Goal: Task Accomplishment & Management: Complete application form

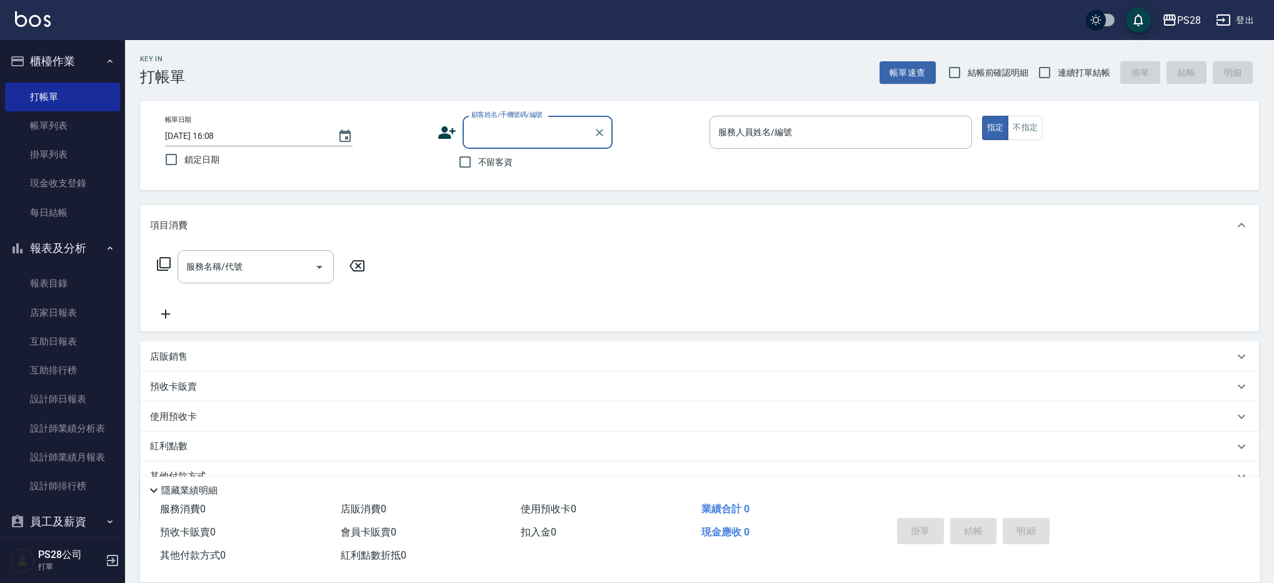
scroll to position [5, 0]
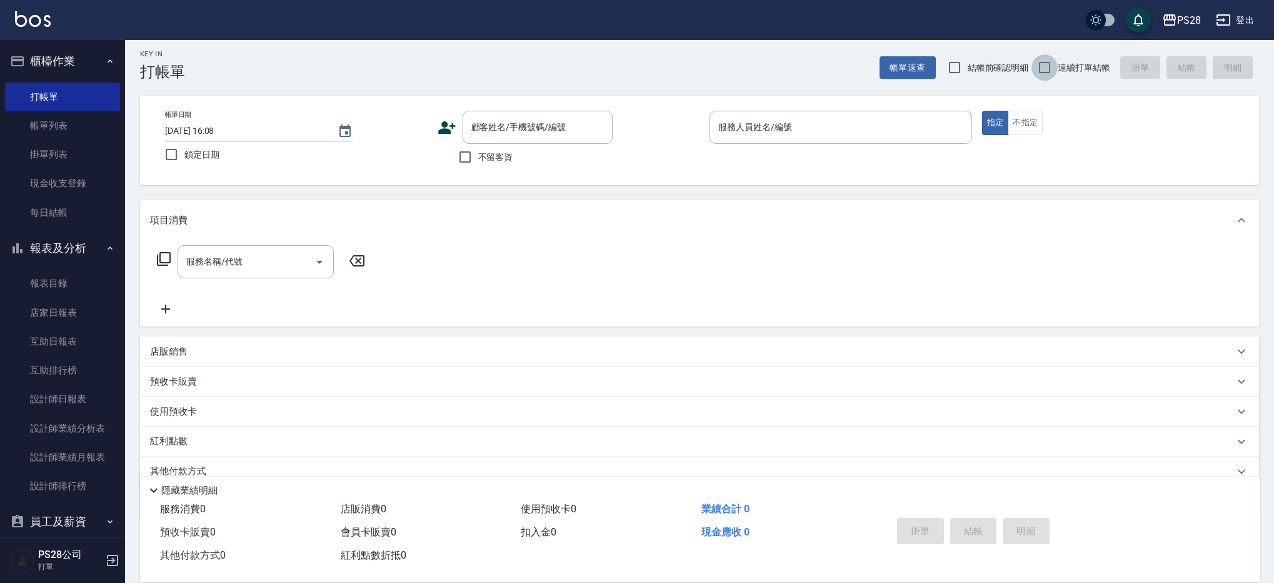
click at [1054, 71] on input "連續打單結帳" at bounding box center [1045, 67] width 26 height 26
checkbox input "true"
click at [484, 161] on span "不留客資" at bounding box center [495, 157] width 35 height 13
click at [478, 161] on input "不留客資" at bounding box center [465, 157] width 26 height 26
checkbox input "true"
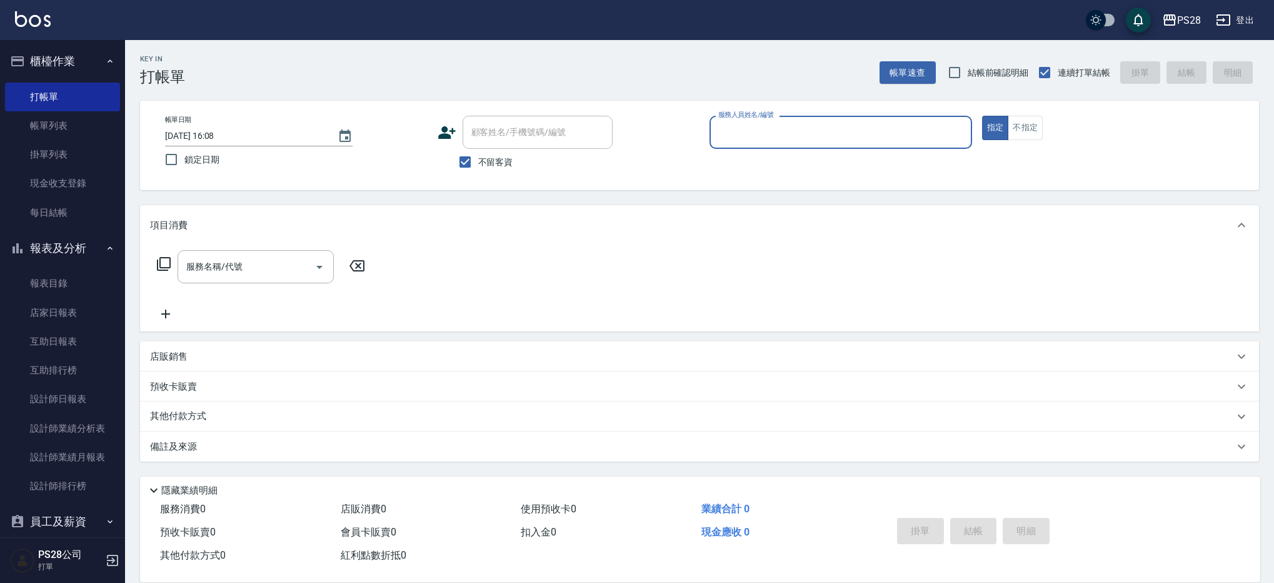
scroll to position [0, 0]
click at [788, 145] on div "服務人員姓名/編號" at bounding box center [845, 132] width 264 height 33
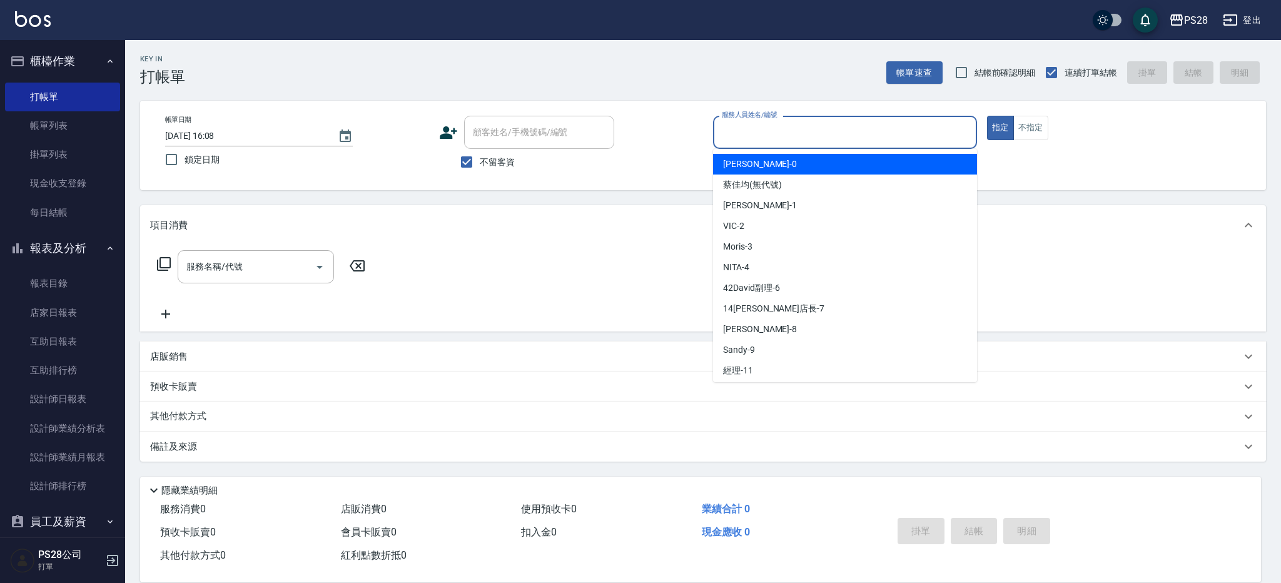
type input "ㄞ"
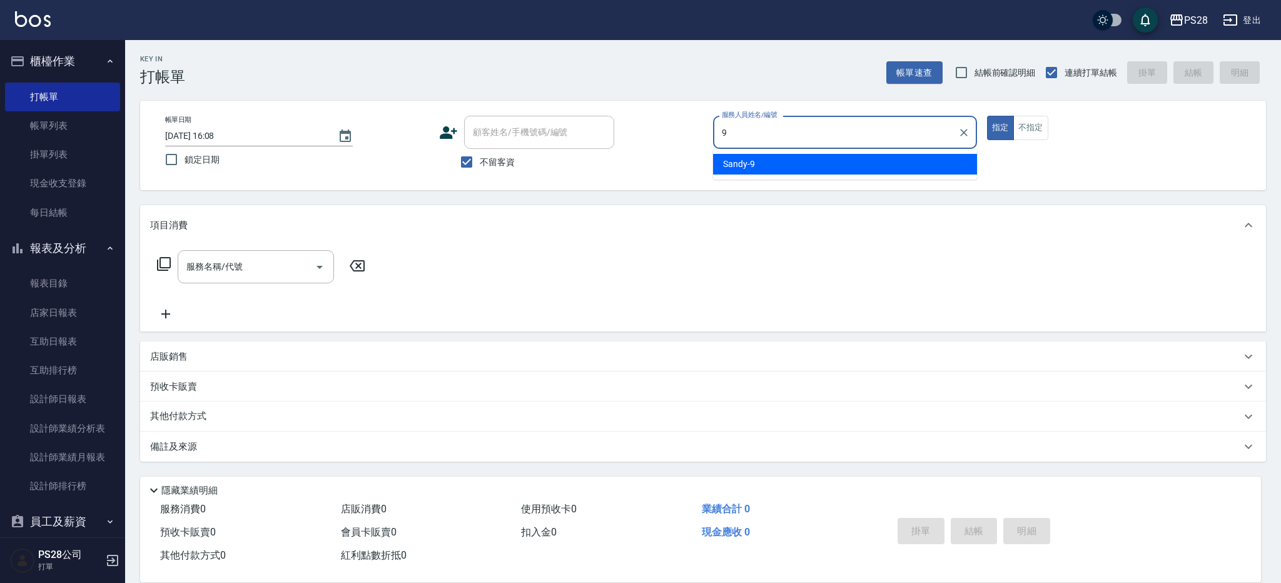
type input "Sandy-9"
type button "true"
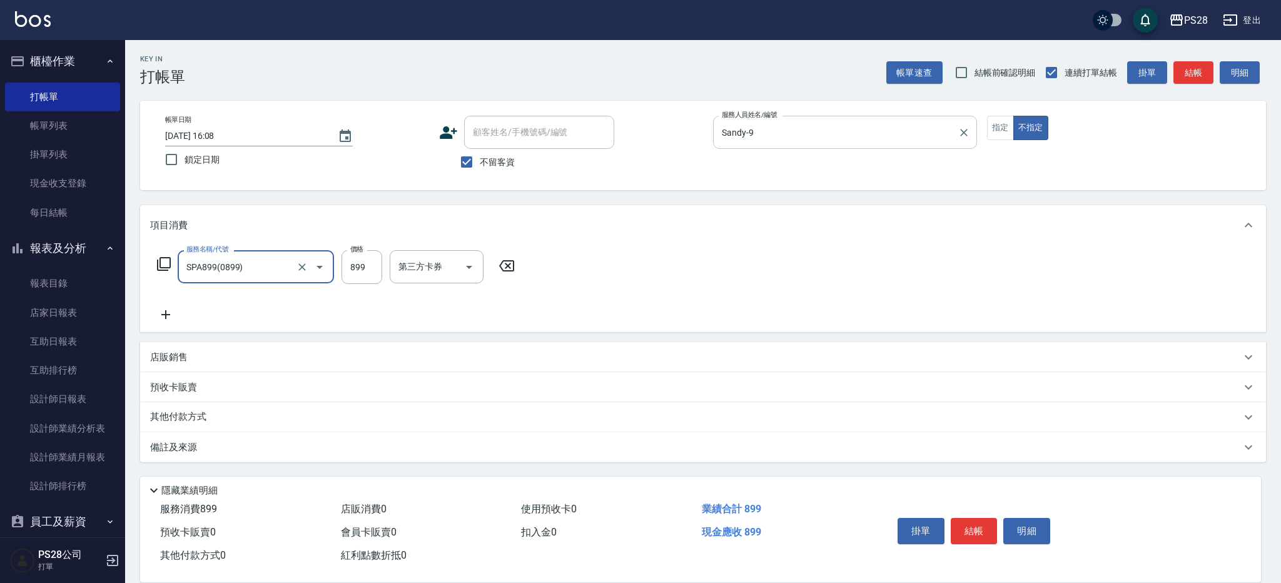
type input "SPA899(0899)"
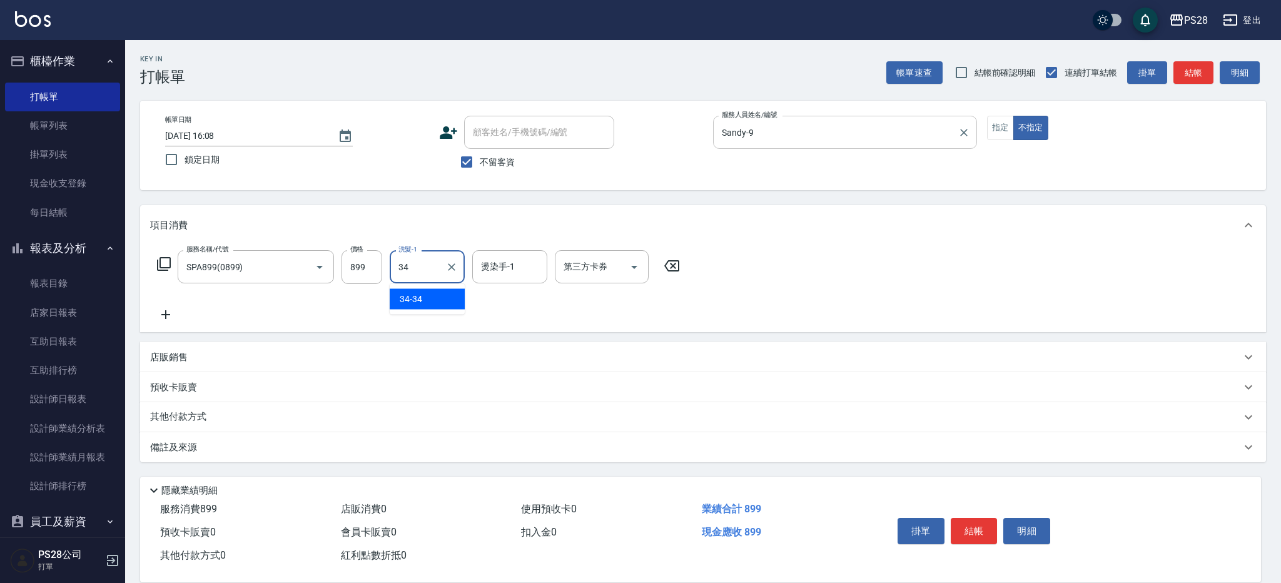
type input "34-34"
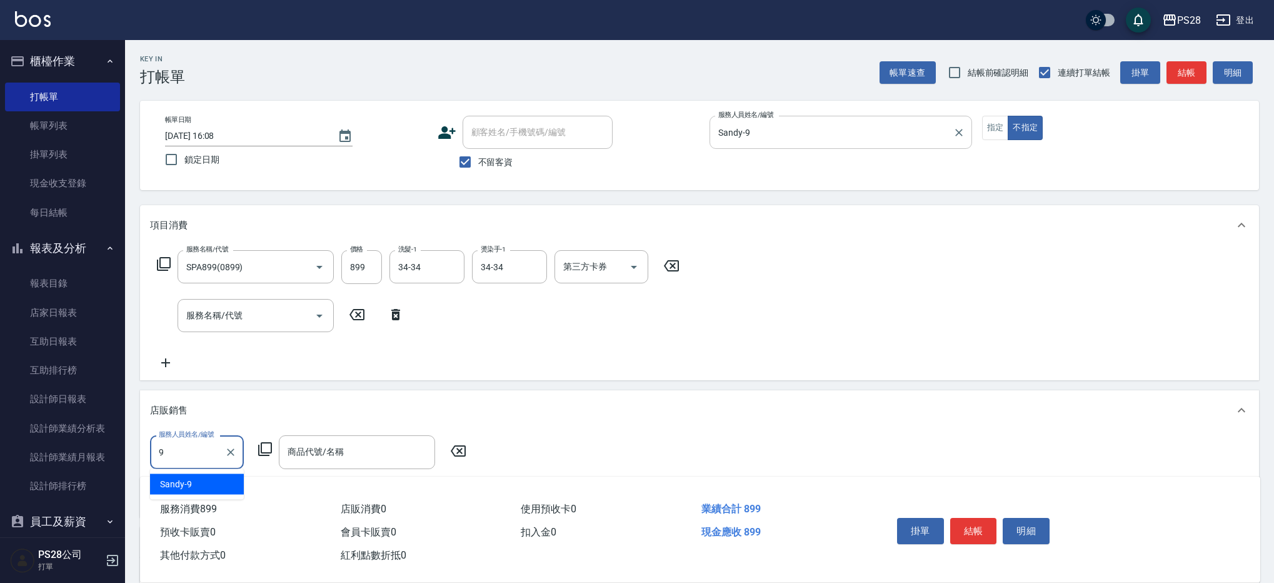
type input "Sandy-9"
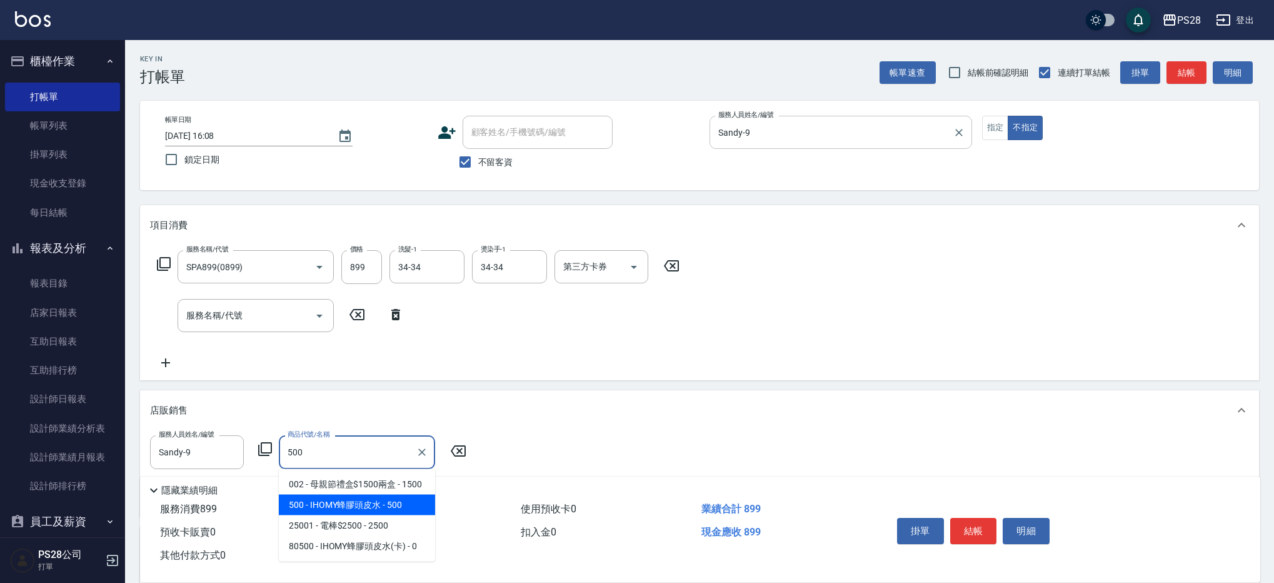
type input "IHOMY蜂膠頭皮水"
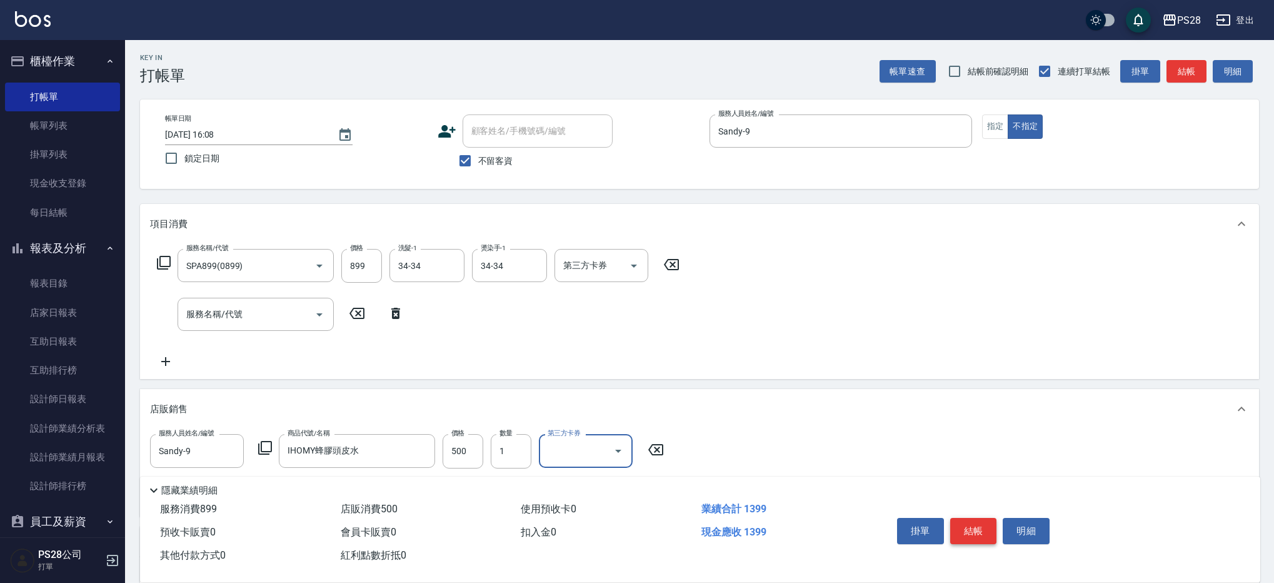
scroll to position [3, 0]
click at [969, 526] on button "結帳" at bounding box center [973, 531] width 47 height 26
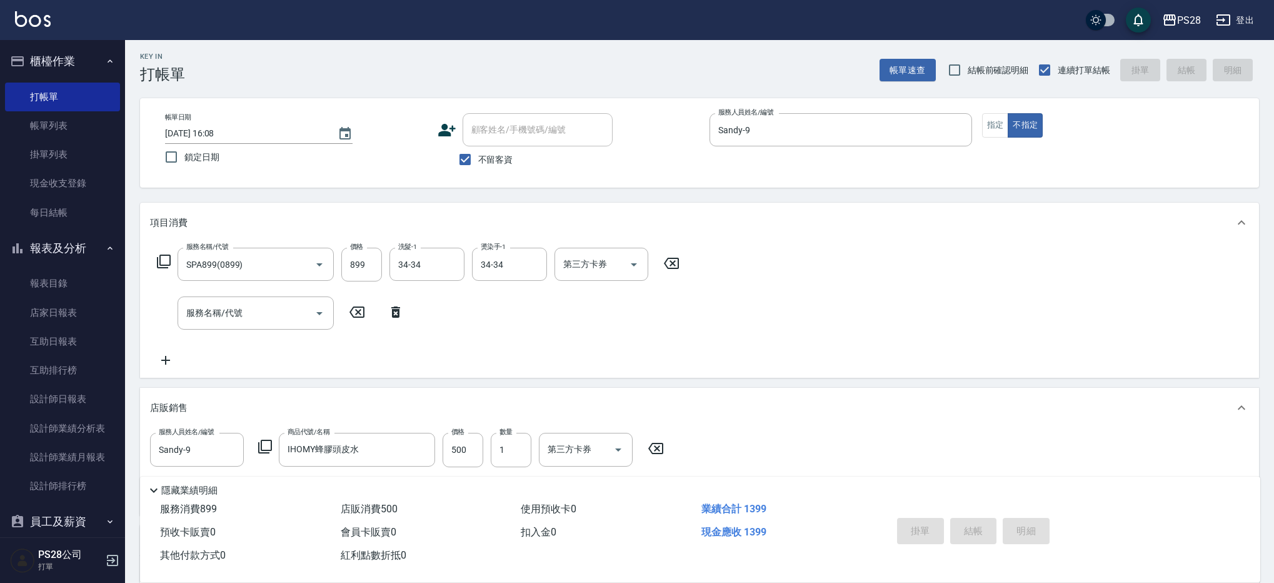
type input "[DATE] 16:40"
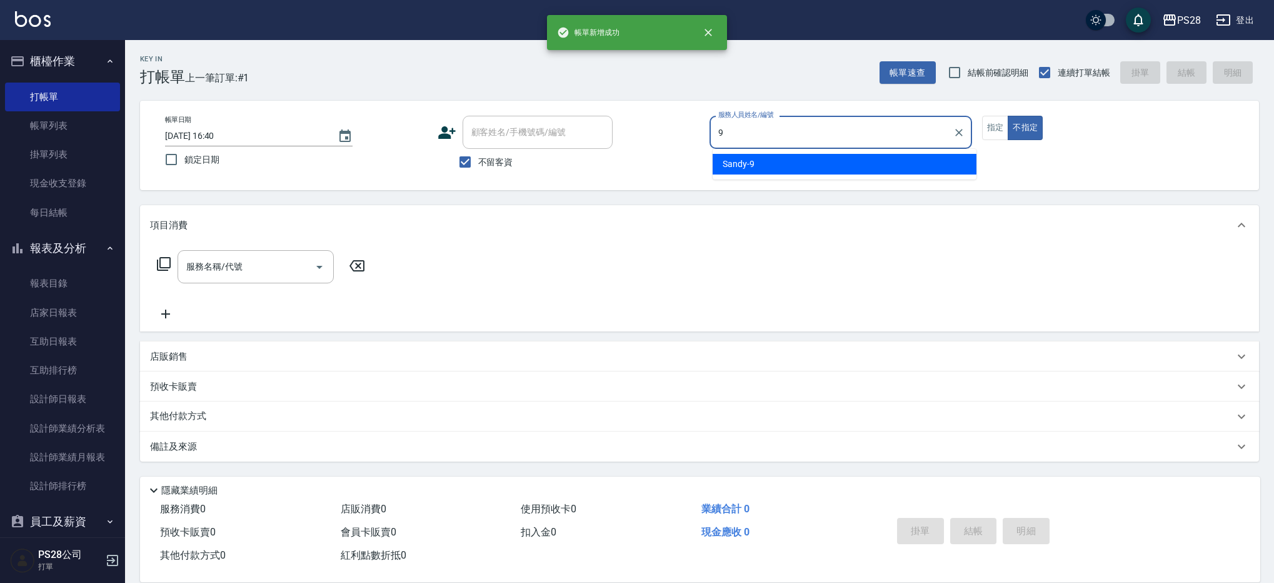
scroll to position [0, 0]
type input "9"
type button "false"
type input "Sandy-9"
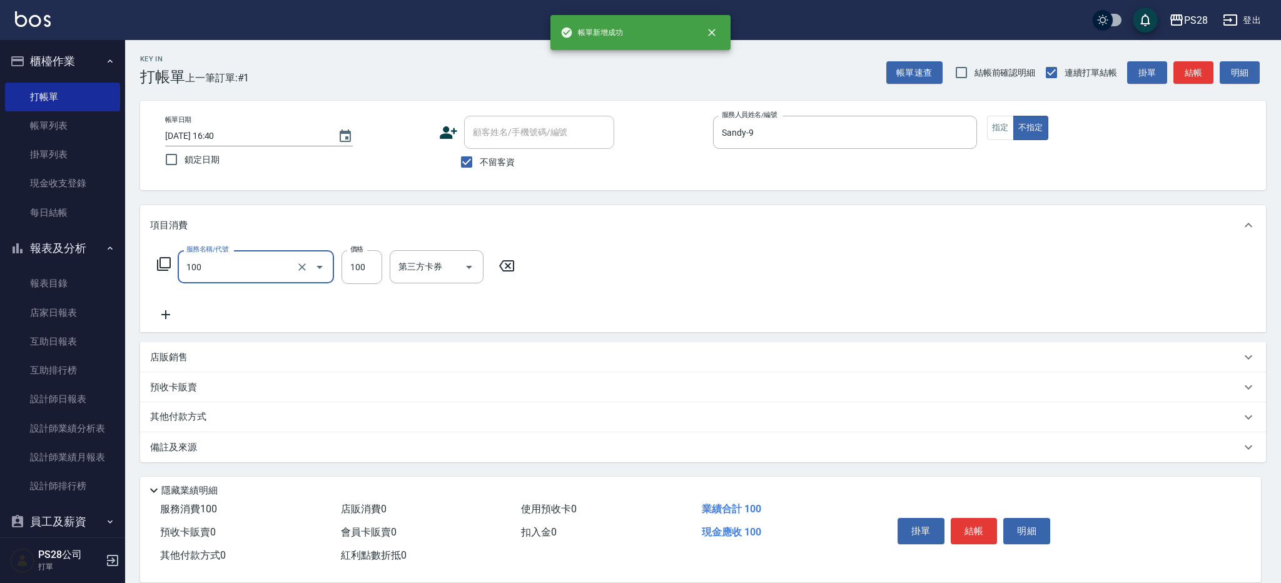
type input "洗髮(100)"
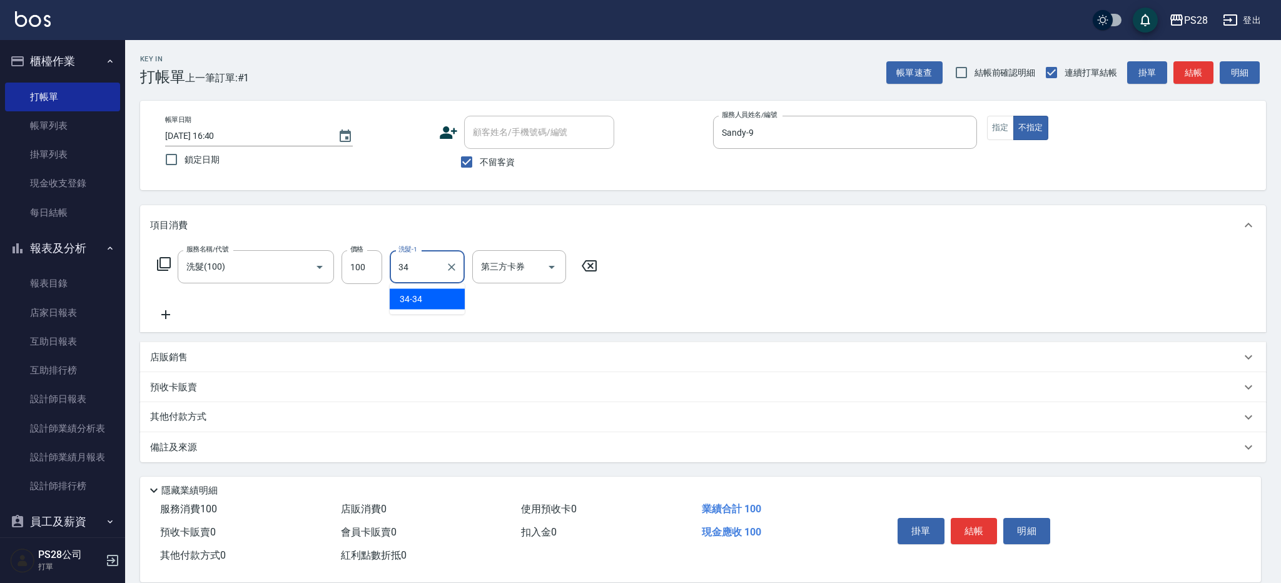
type input "34-34"
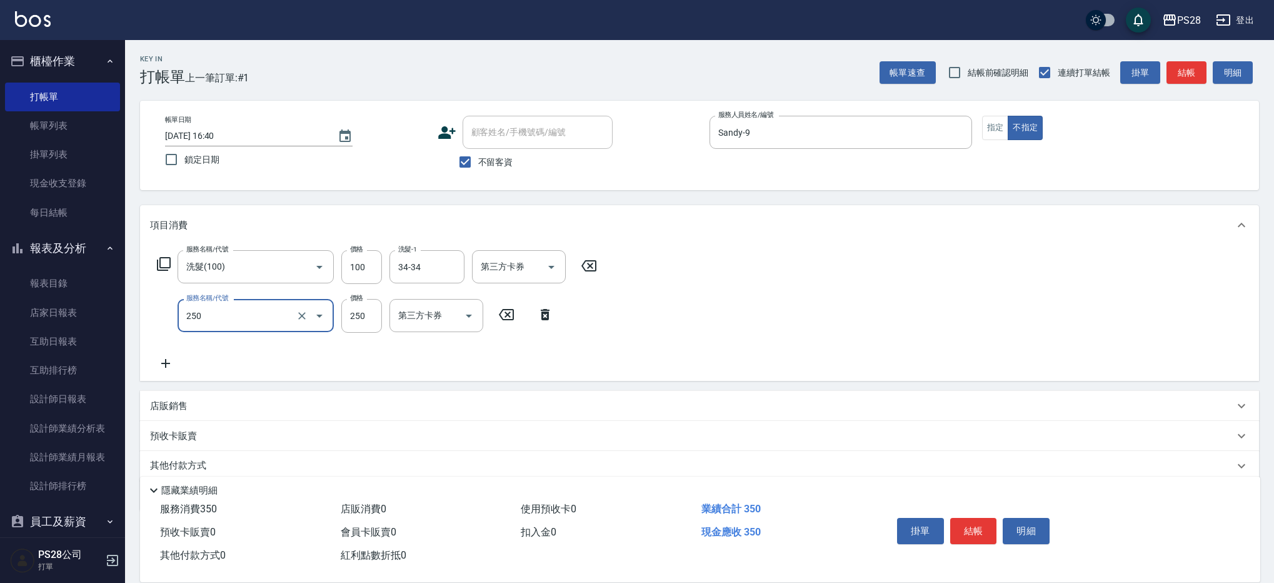
type input "單剪(250)"
type input "149"
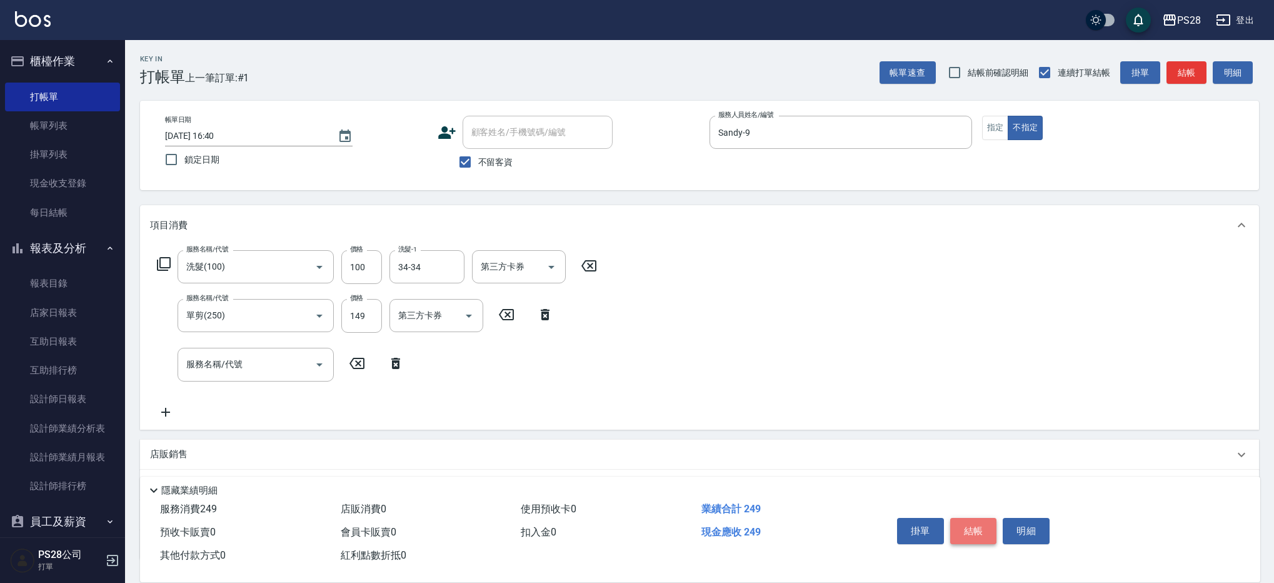
scroll to position [1, 0]
click at [977, 520] on button "結帳" at bounding box center [973, 531] width 47 height 26
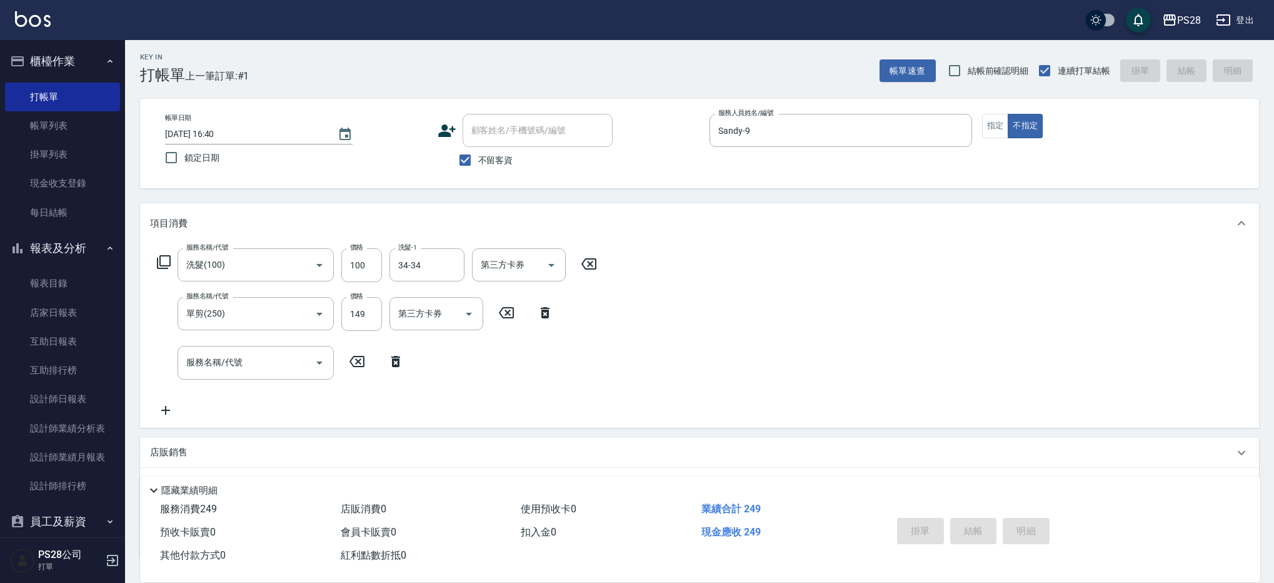
scroll to position [8, 0]
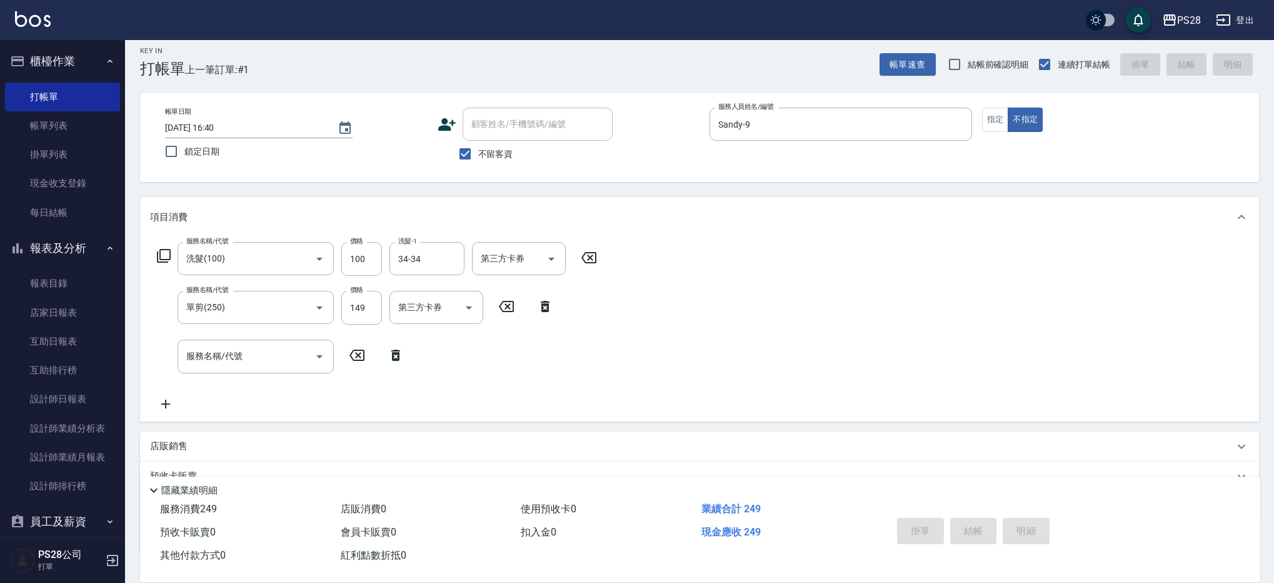
type input "[DATE] 16:41"
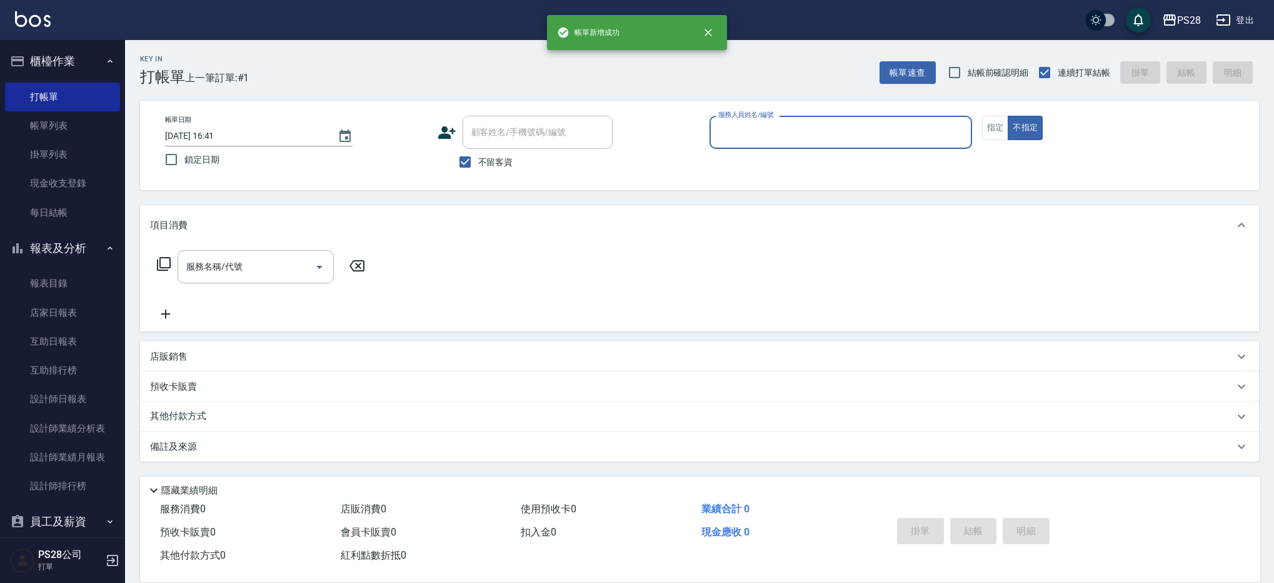
scroll to position [0, 0]
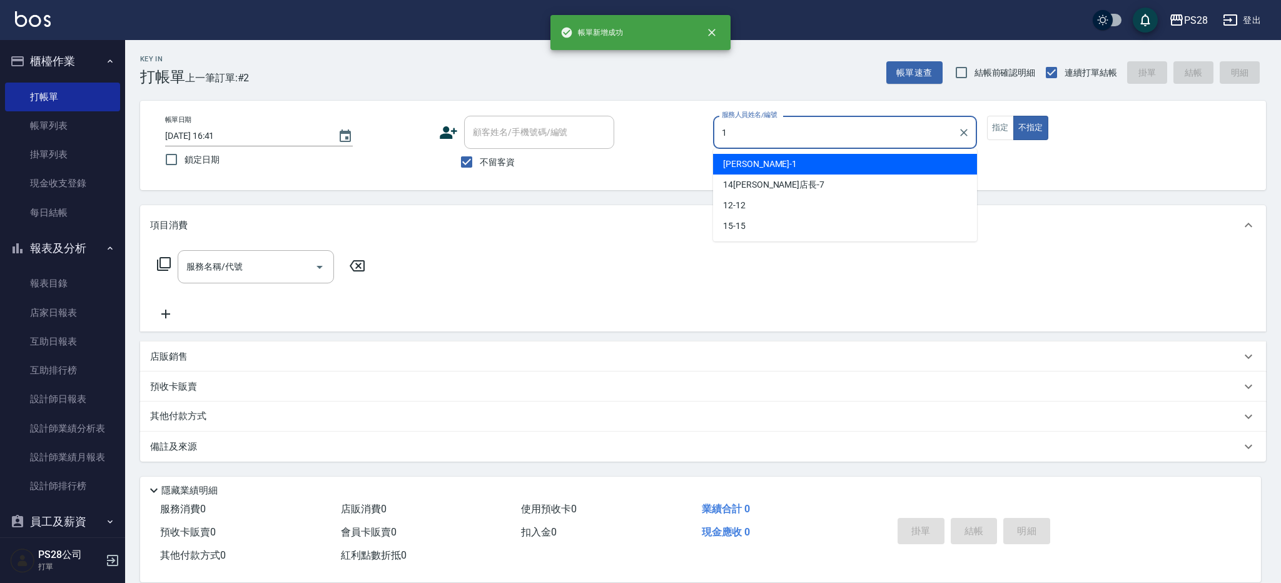
type input "[PERSON_NAME]-1"
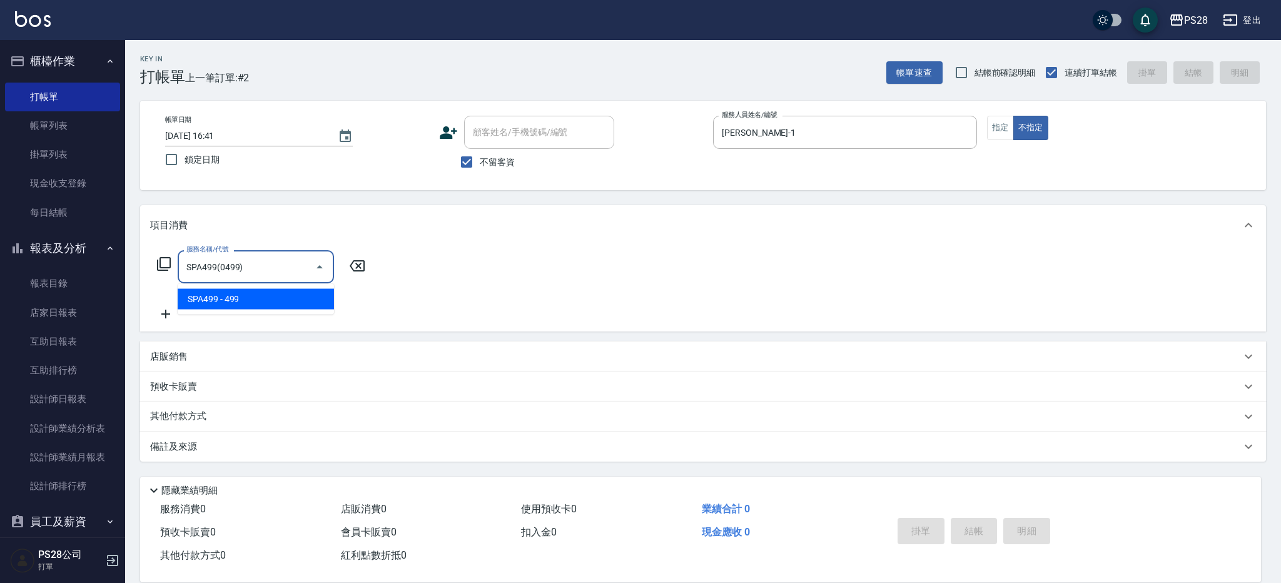
type input "SPA499(0499)"
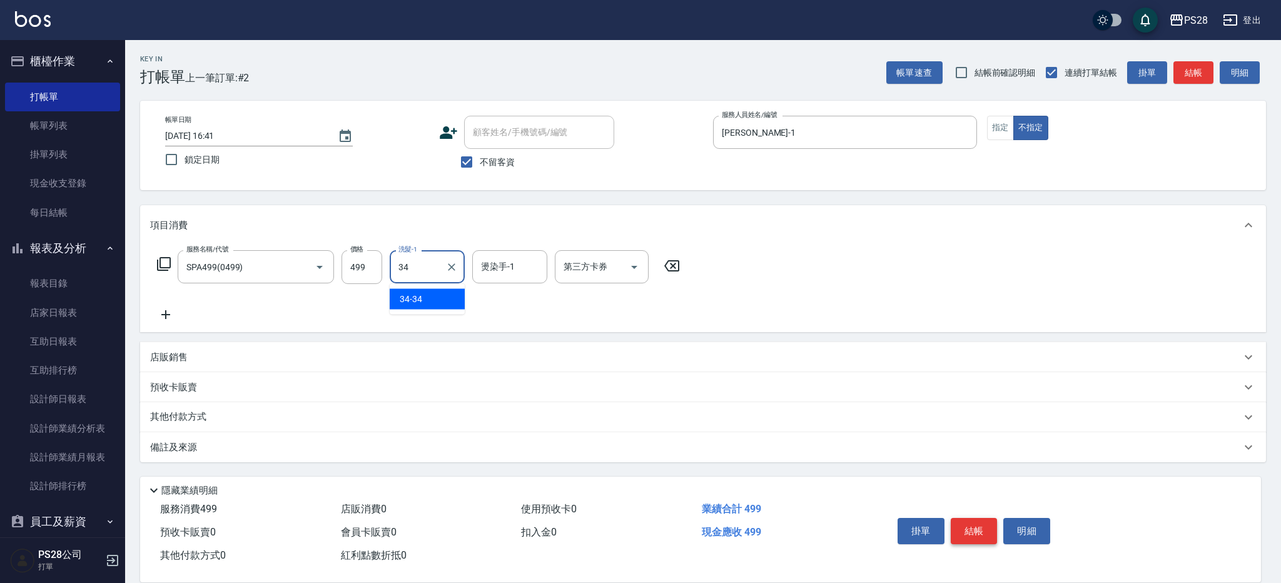
type input "34-34"
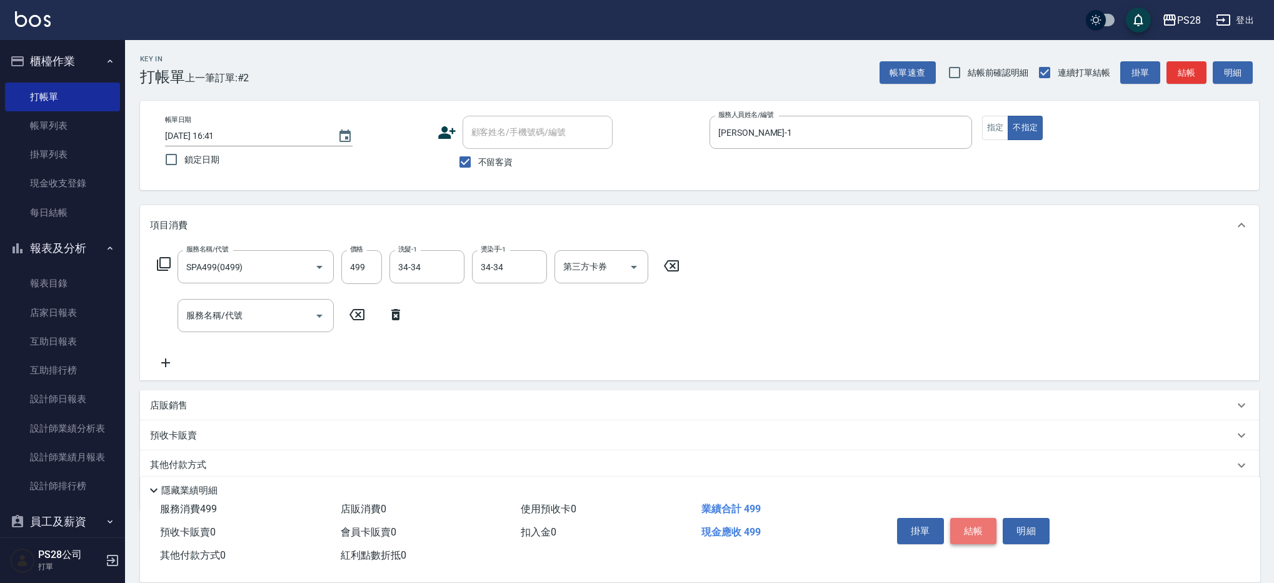
click at [974, 528] on button "結帳" at bounding box center [973, 531] width 47 height 26
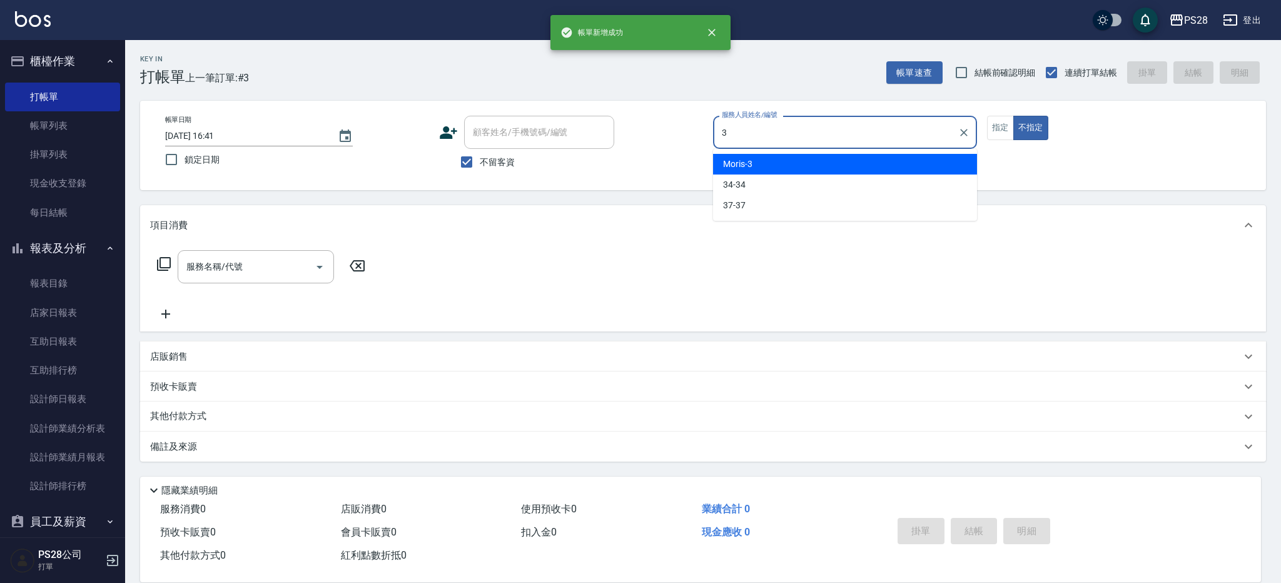
type input "Moris-3"
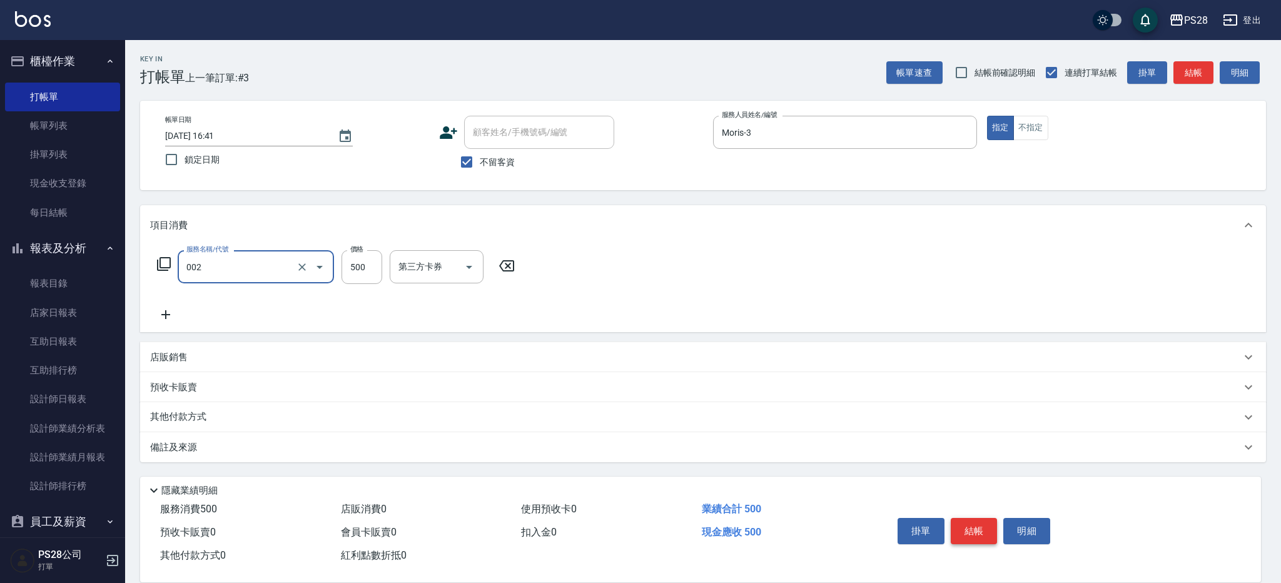
type input "洗剪D(002)"
type input "550"
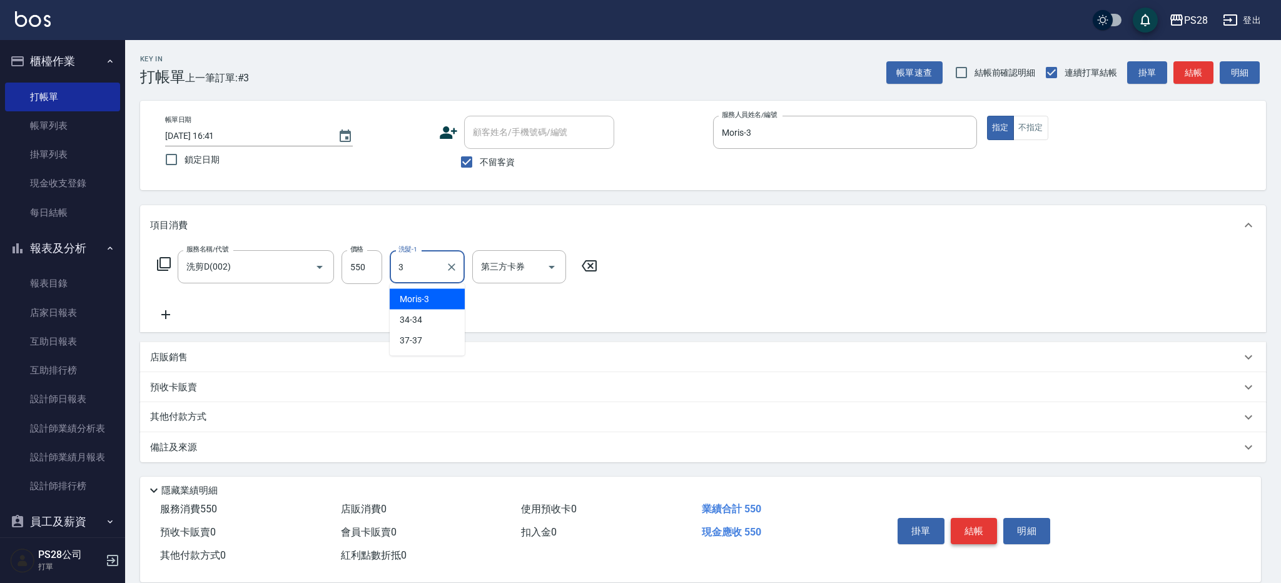
type input "Moris-3"
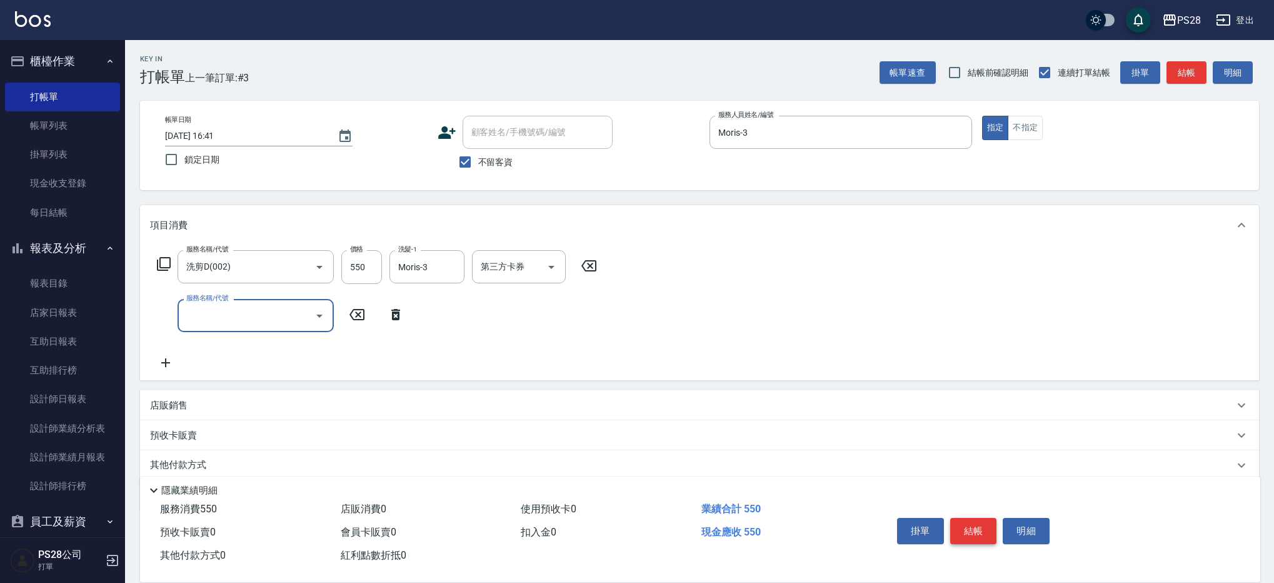
click at [977, 527] on button "結帳" at bounding box center [973, 531] width 47 height 26
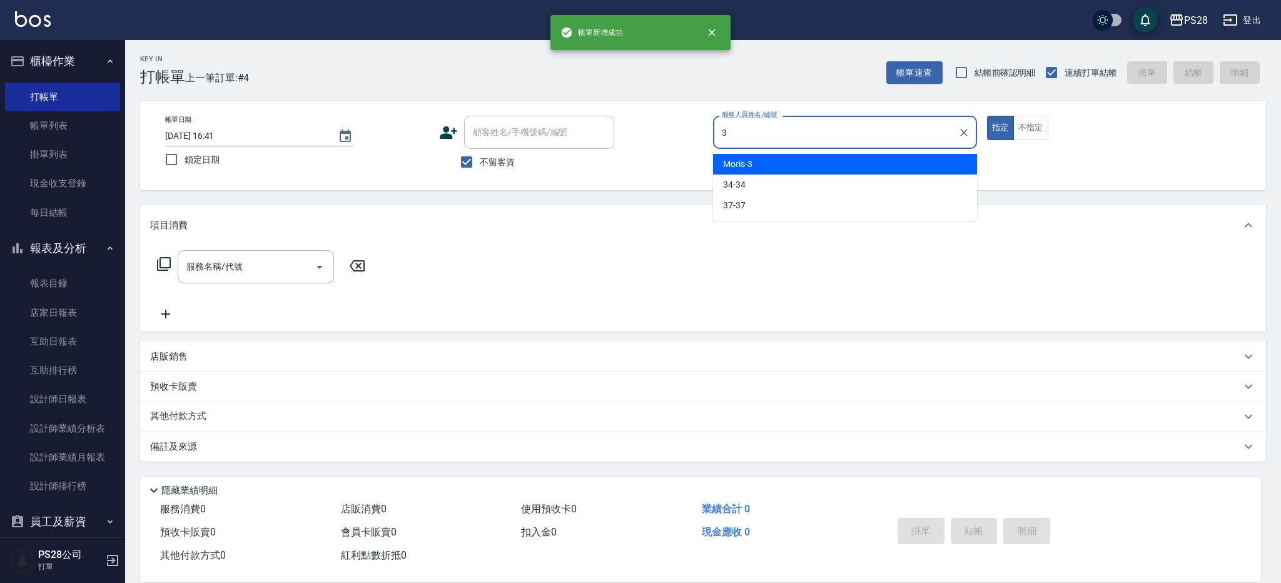
type input "Moris-3"
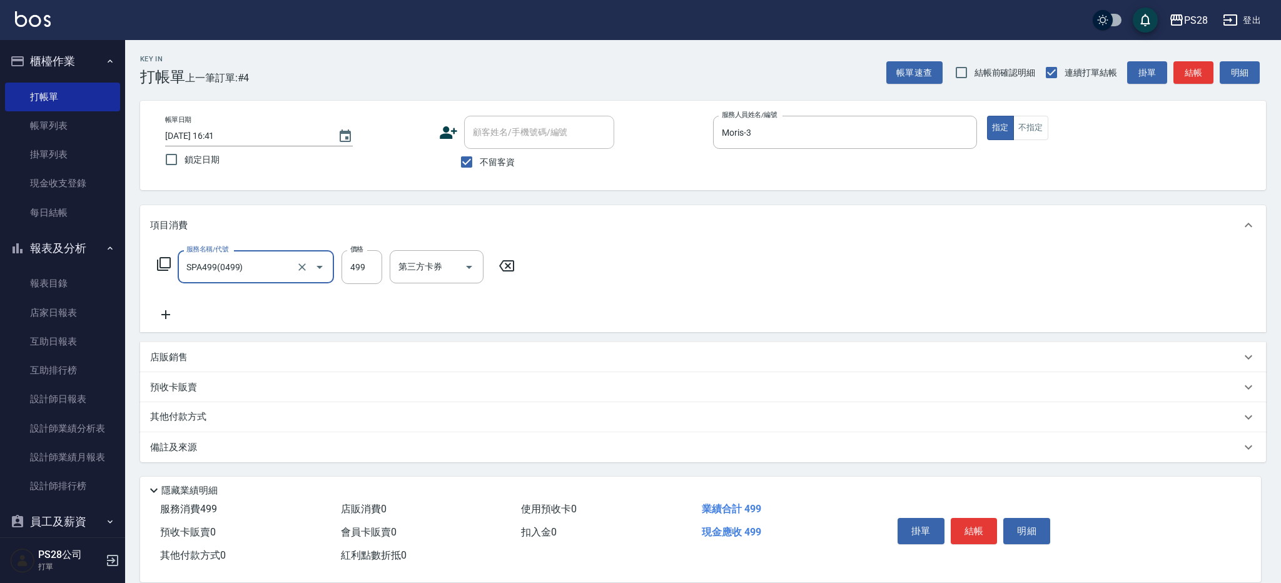
type input "SPA499(0499)"
type input "500"
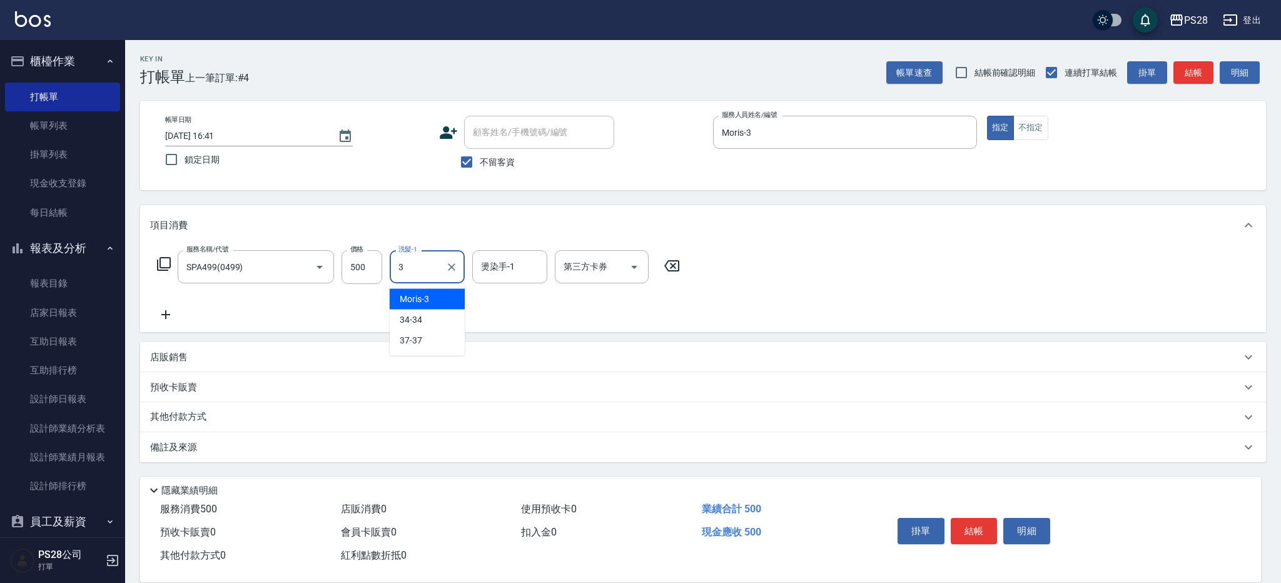
type input "Moris-3"
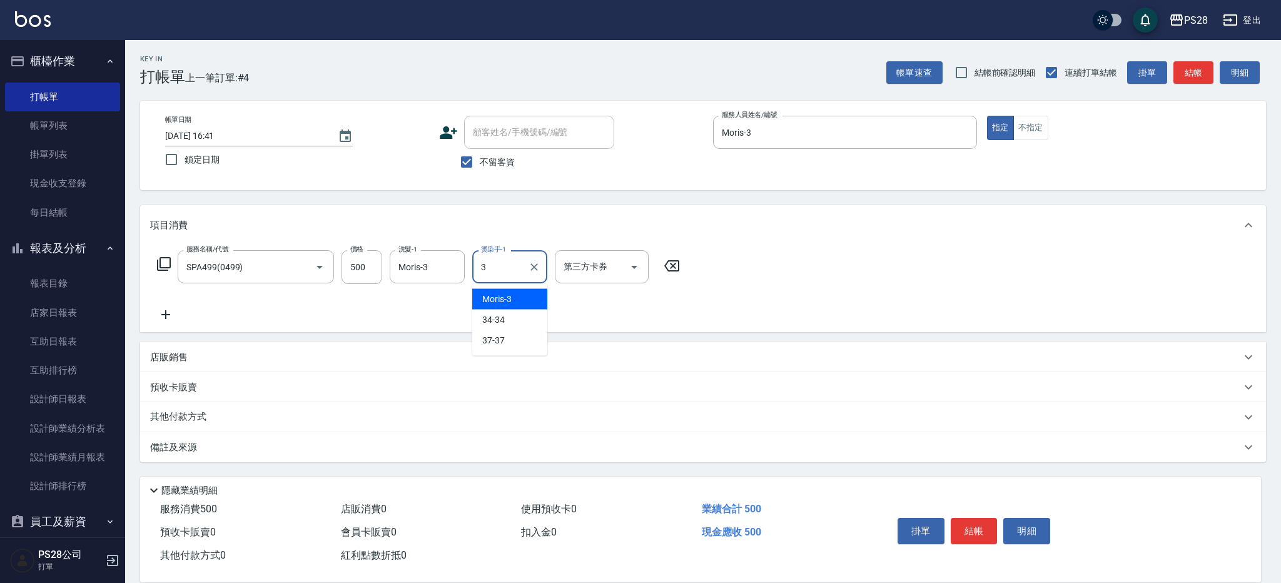
type input "Moris-3"
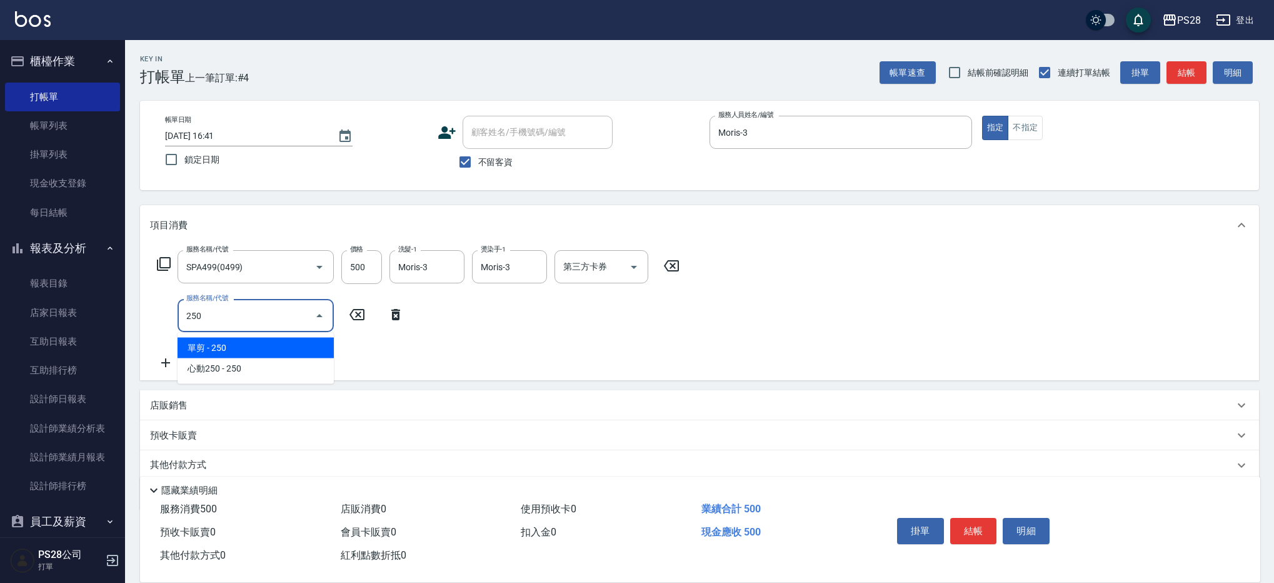
type input "單剪(250)"
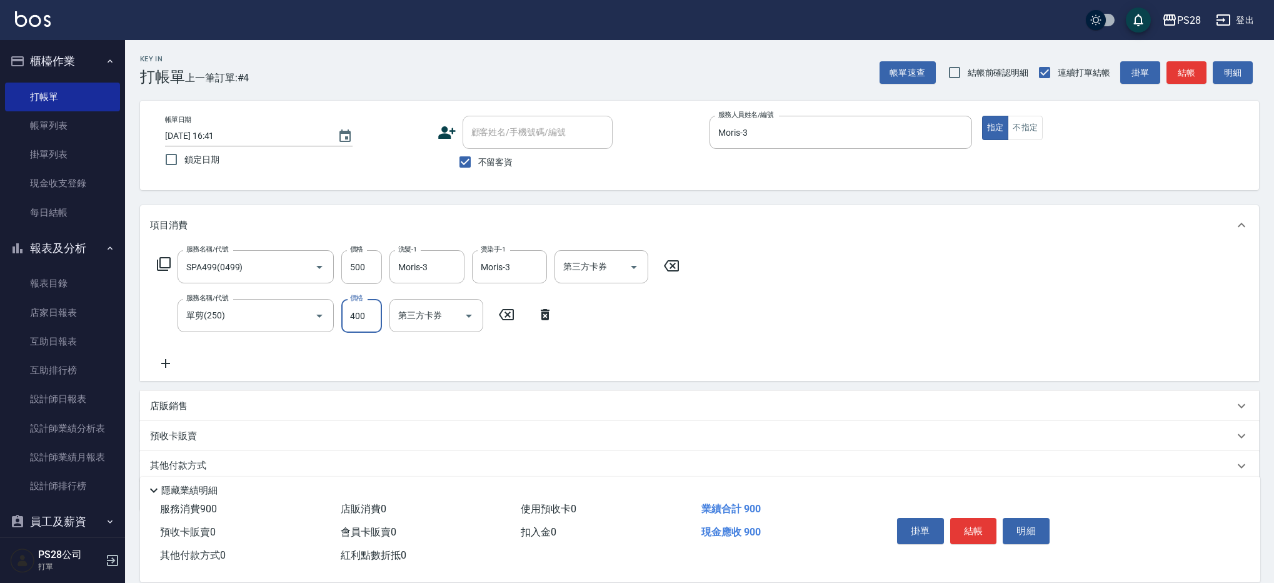
type input "400"
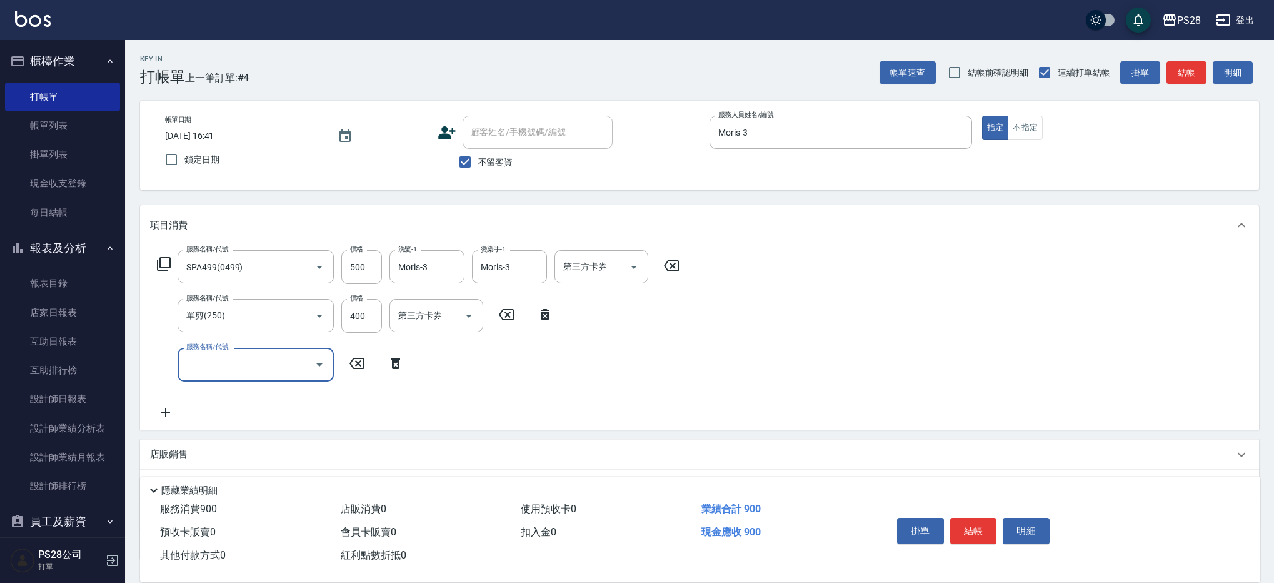
click at [983, 523] on button "結帳" at bounding box center [973, 531] width 47 height 26
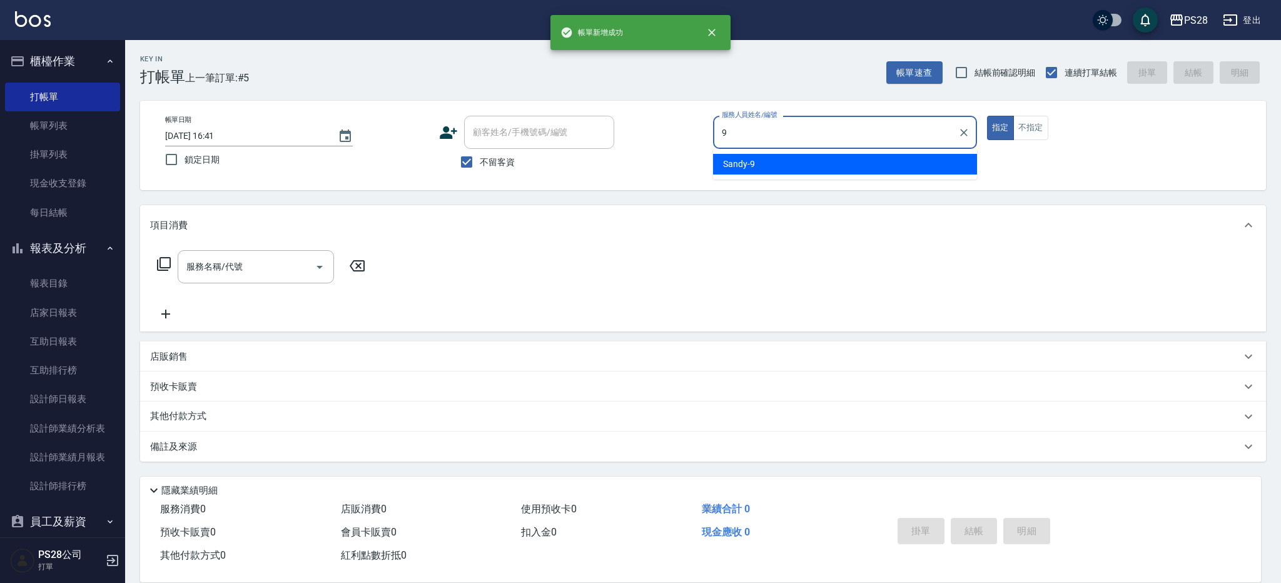
type input "Sandy-9"
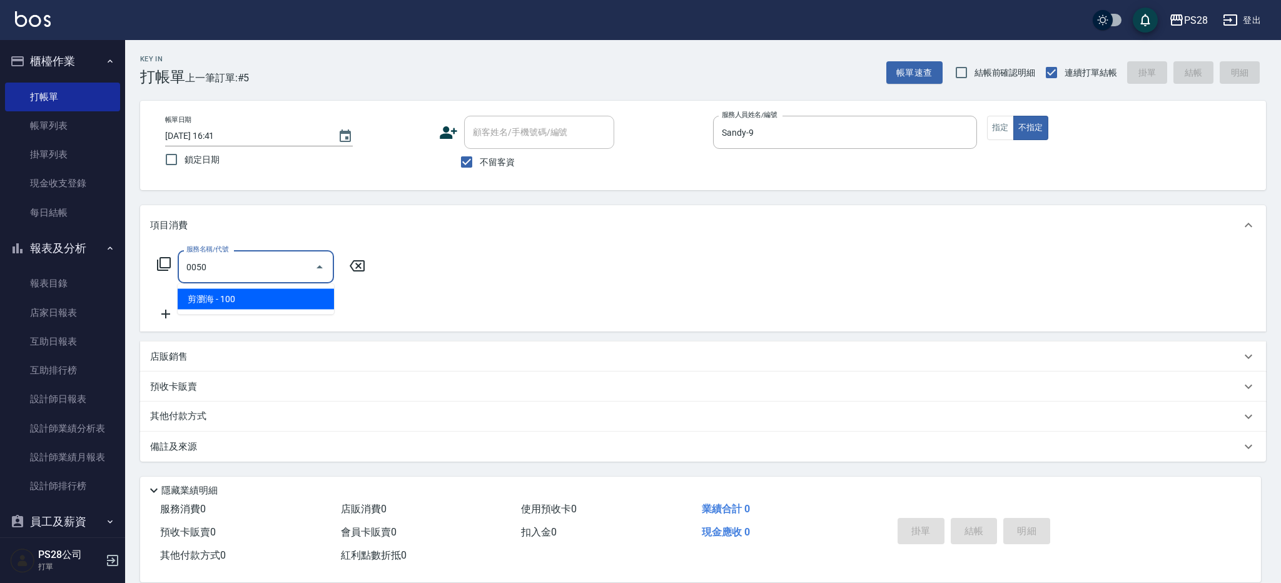
type input "剪瀏海(0050)"
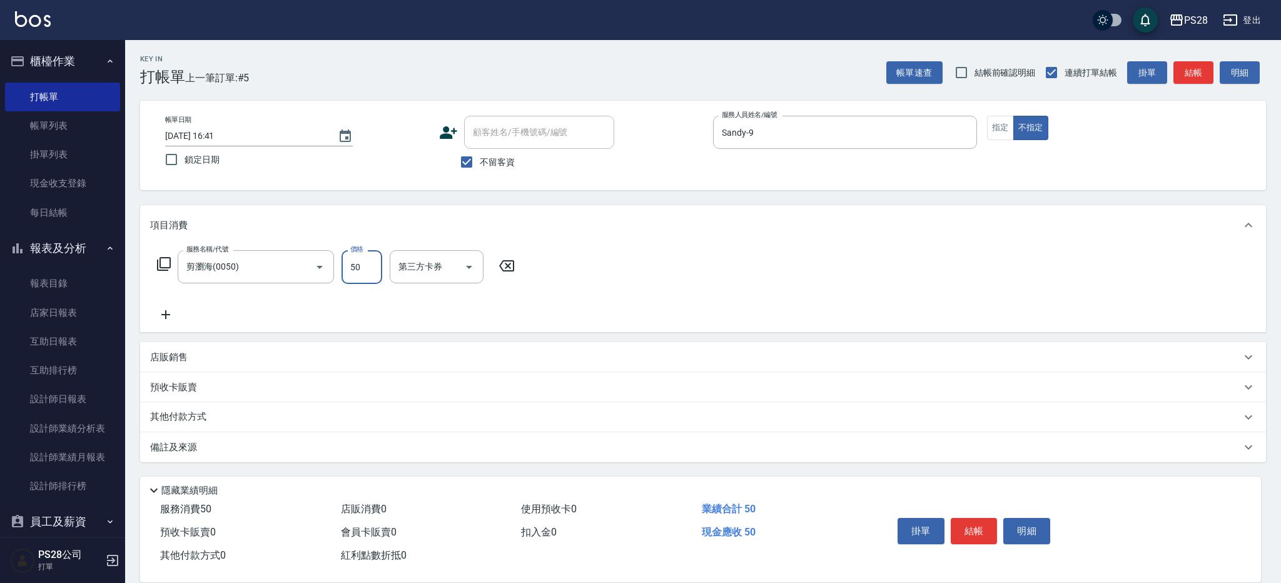
type input "50"
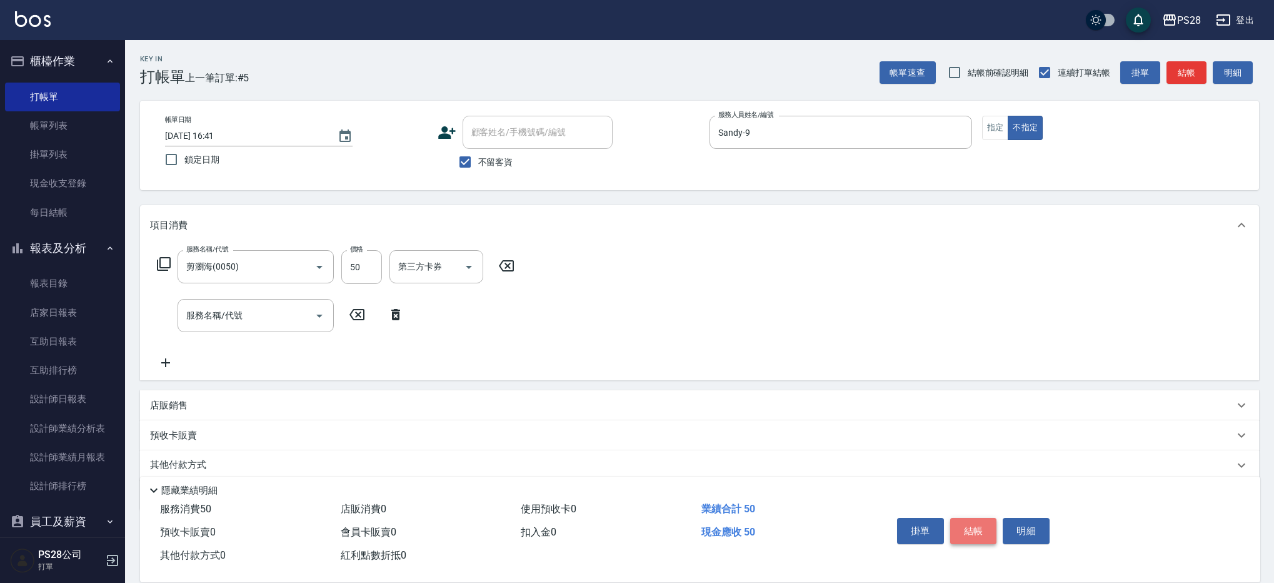
click at [985, 535] on button "結帳" at bounding box center [973, 531] width 47 height 26
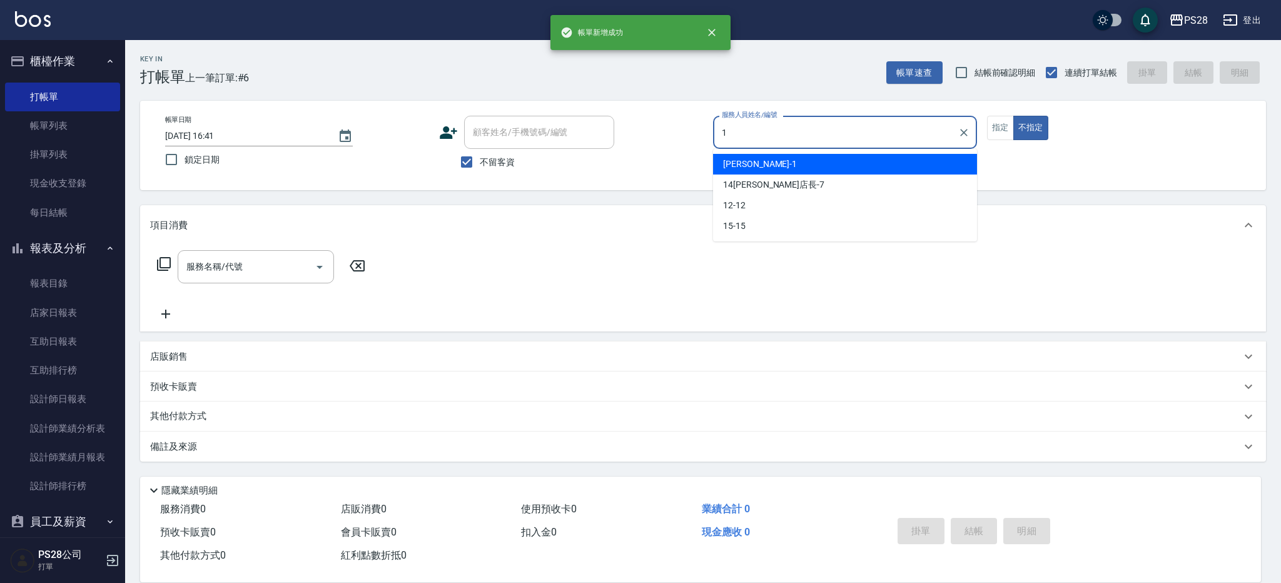
type input "[PERSON_NAME]-1"
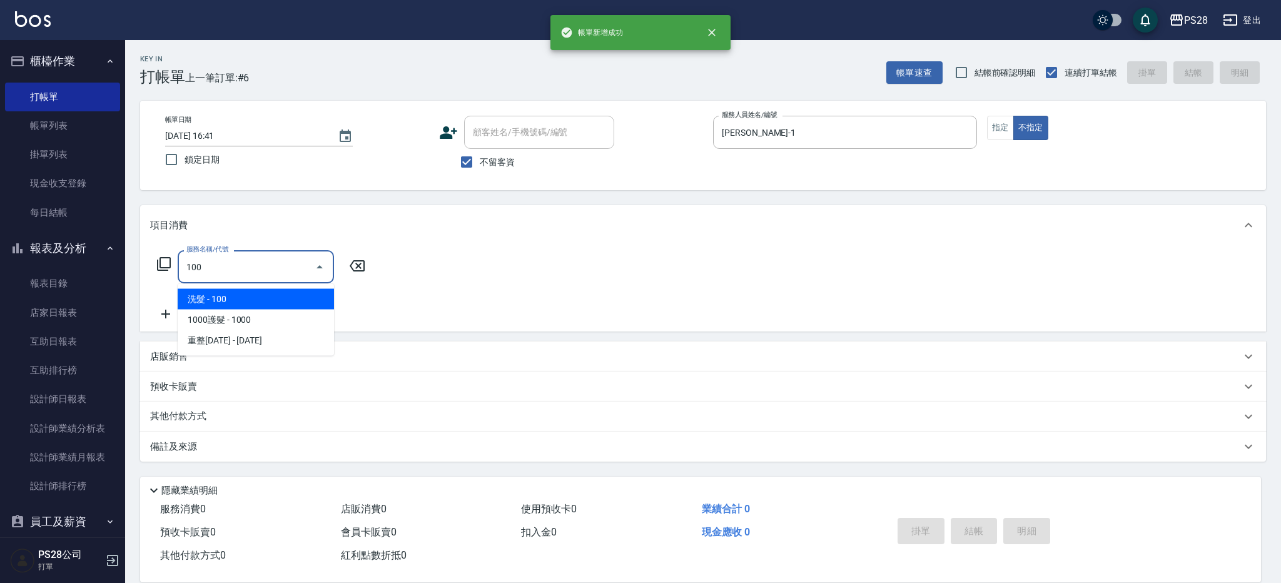
type input "洗髮(100)"
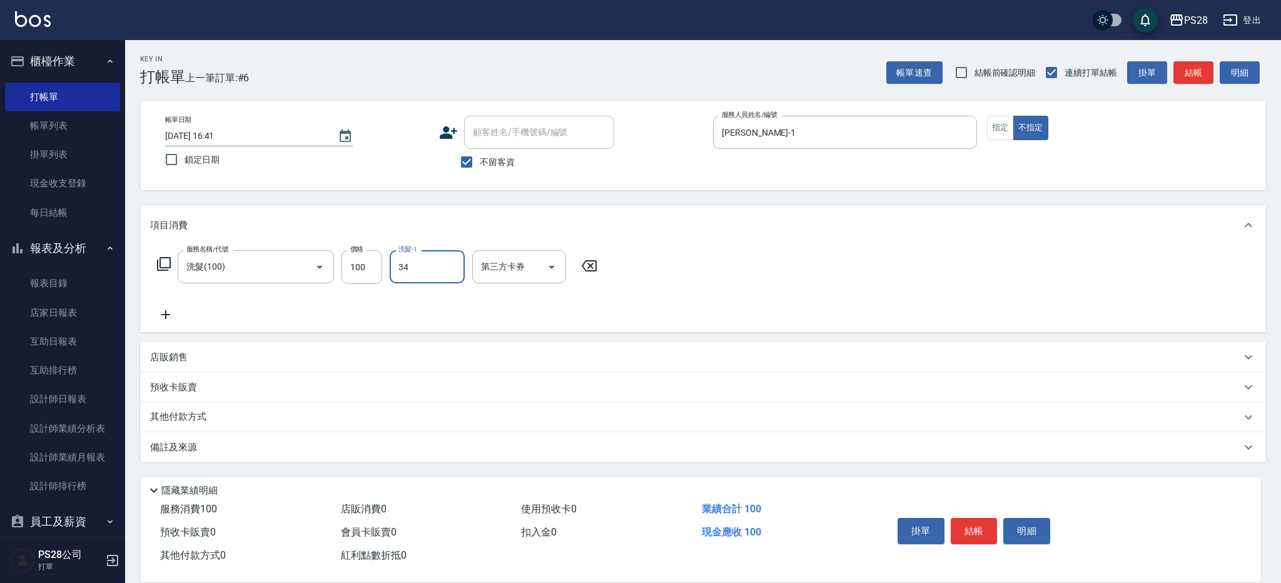
type input "34-34"
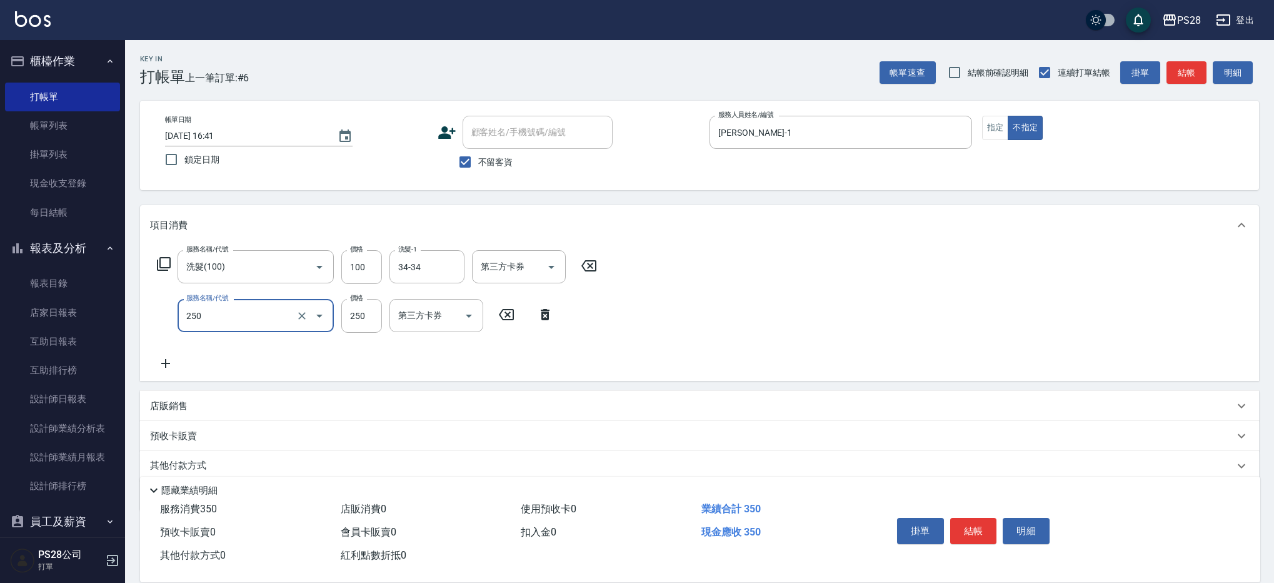
type input "單剪(250)"
type input "149"
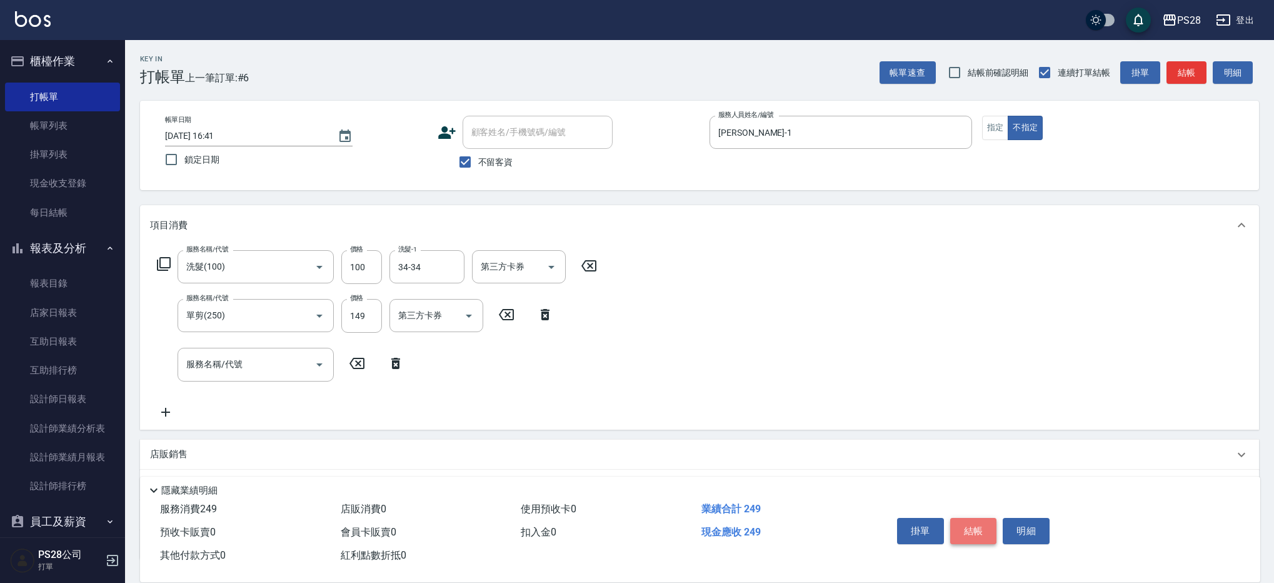
click at [989, 523] on button "結帳" at bounding box center [973, 531] width 47 height 26
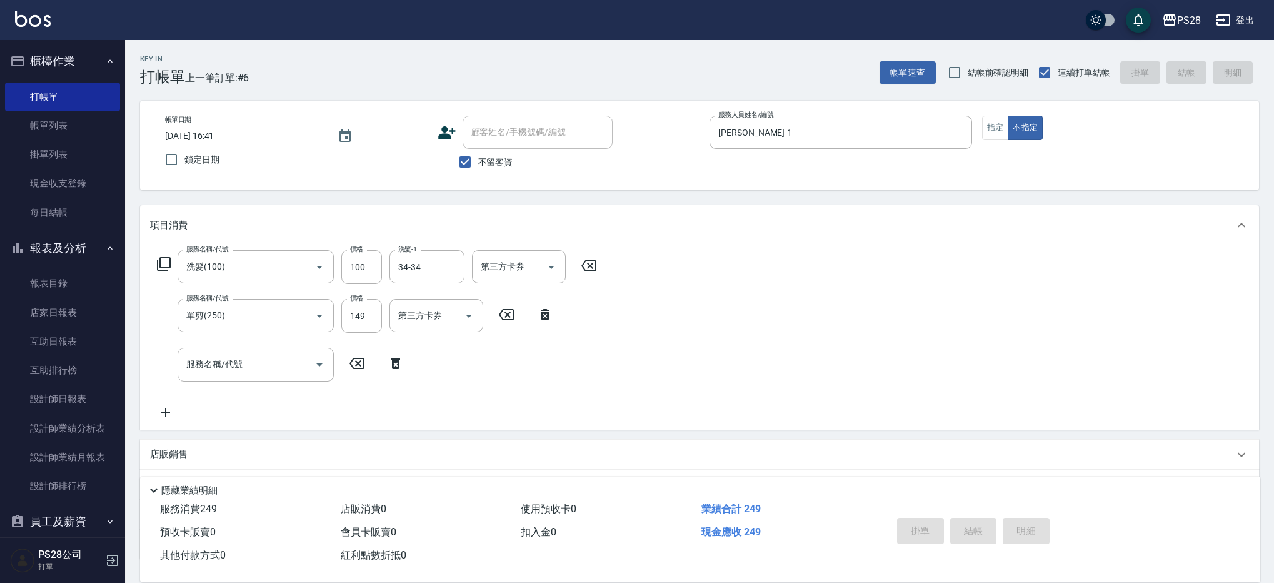
type input "[DATE] 16:42"
